Goal: Task Accomplishment & Management: Manage account settings

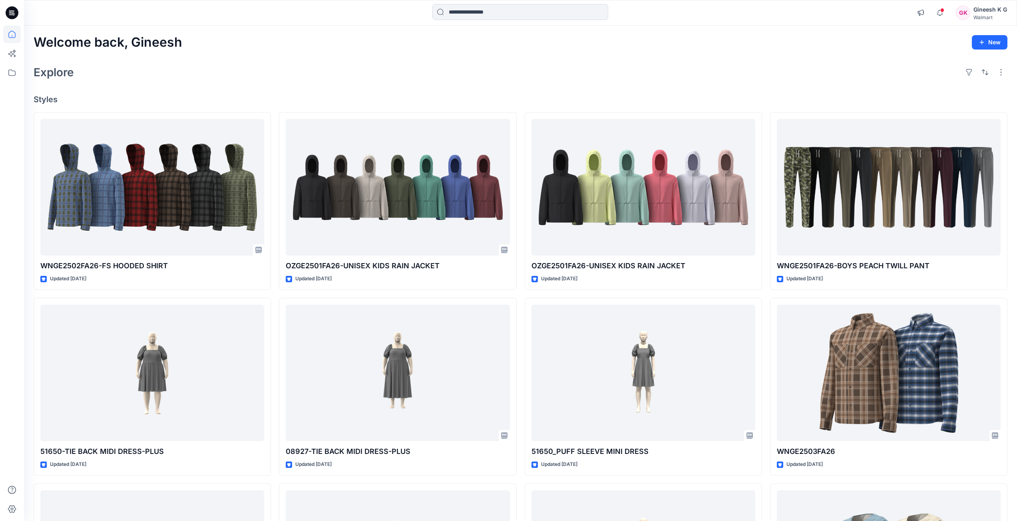
click at [982, 15] on div "Walmart" at bounding box center [990, 17] width 34 height 6
click at [916, 126] on p "Sign out" at bounding box center [913, 125] width 22 height 15
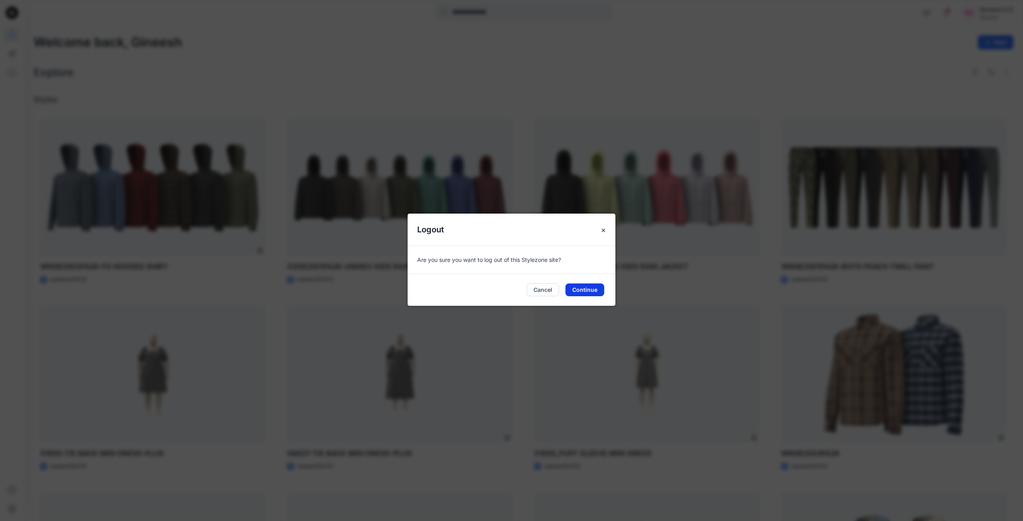
click at [583, 290] on button "Continue" at bounding box center [584, 290] width 39 height 13
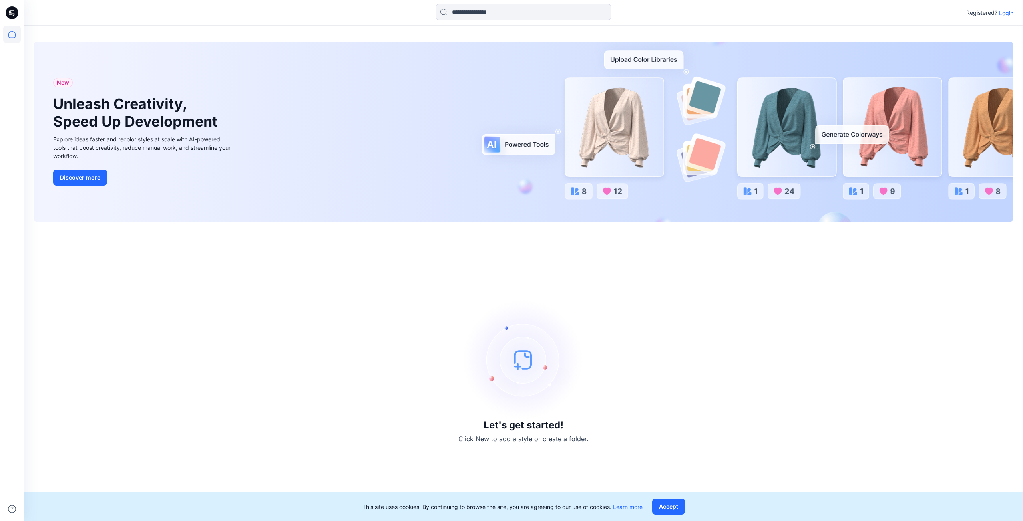
click at [1008, 16] on p "Login" at bounding box center [1006, 13] width 14 height 8
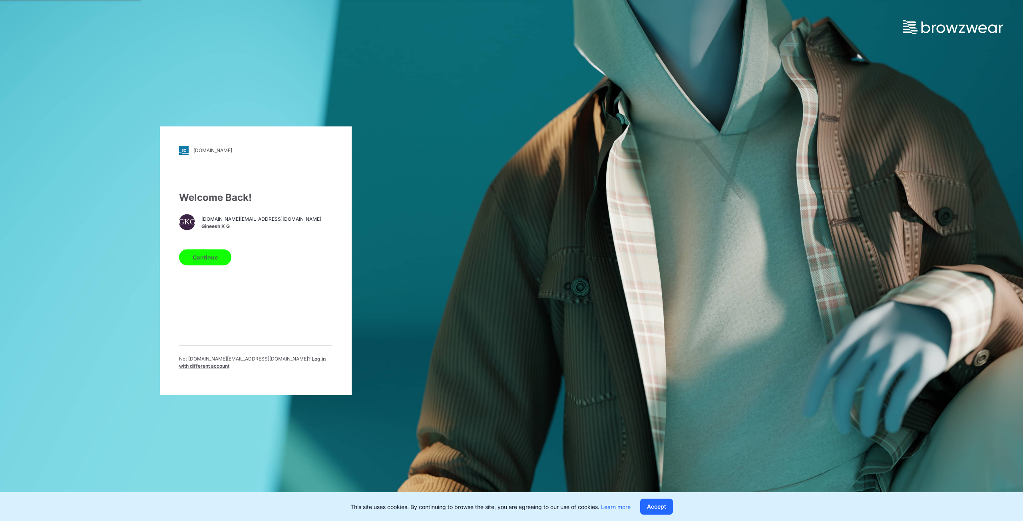
click at [252, 228] on span "Gineesh K G" at bounding box center [261, 226] width 120 height 7
click at [284, 360] on span "Log in with different account" at bounding box center [252, 362] width 147 height 13
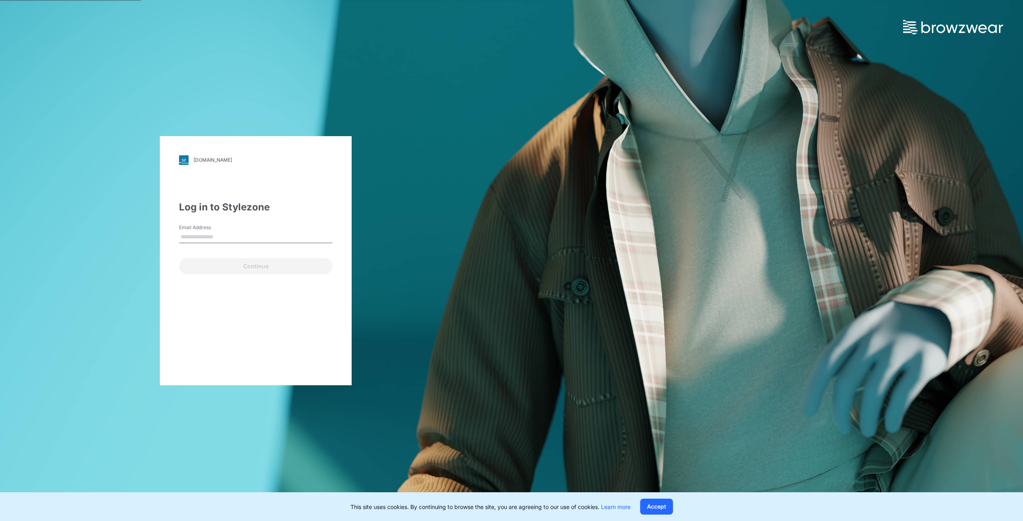
type input "**********"
click at [244, 267] on button "Continue" at bounding box center [255, 266] width 153 height 16
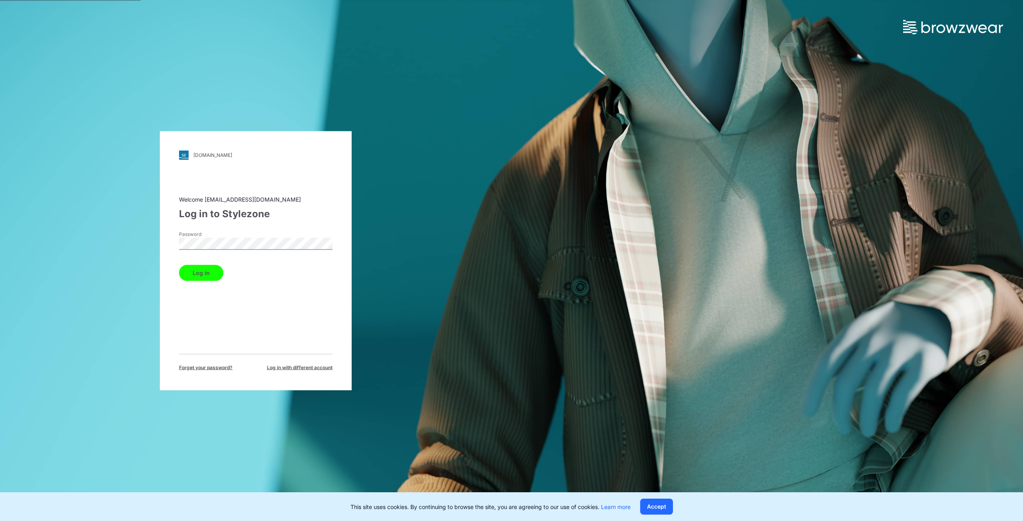
click at [202, 273] on button "Log in" at bounding box center [201, 273] width 44 height 16
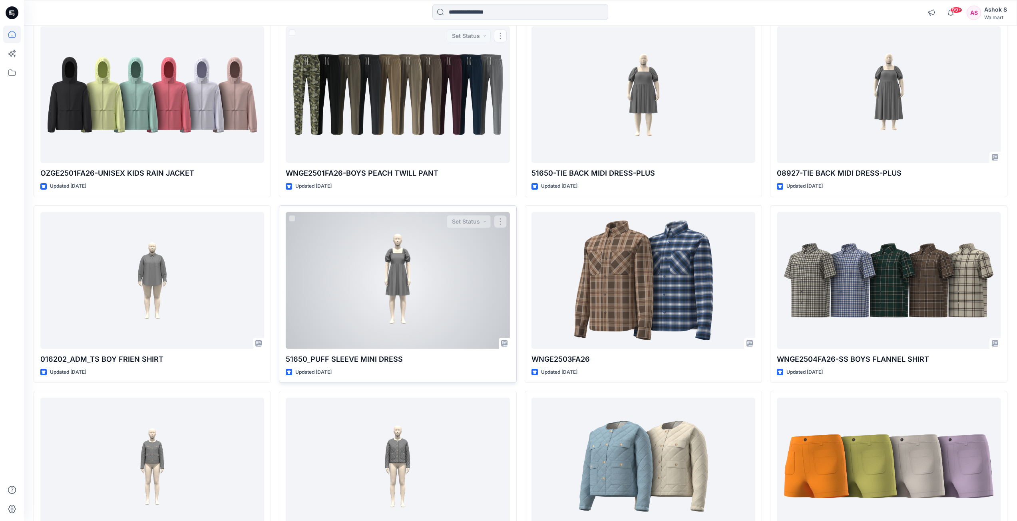
scroll to position [280, 0]
